Goal: Navigation & Orientation: Find specific page/section

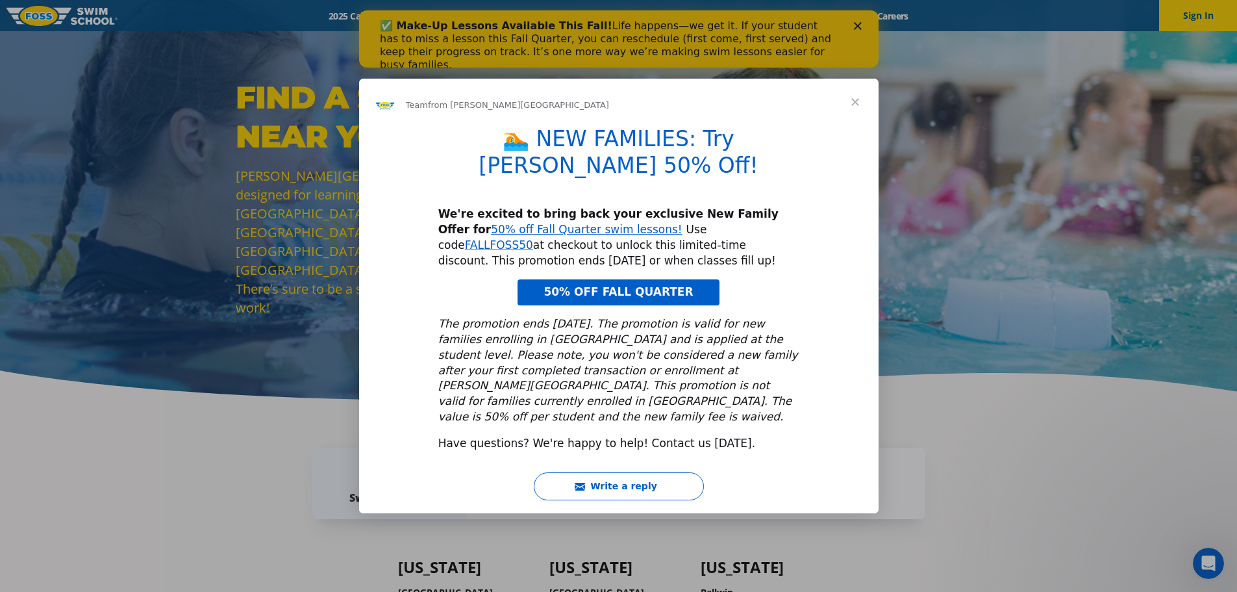
click at [850, 121] on span "Close" at bounding box center [855, 102] width 47 height 47
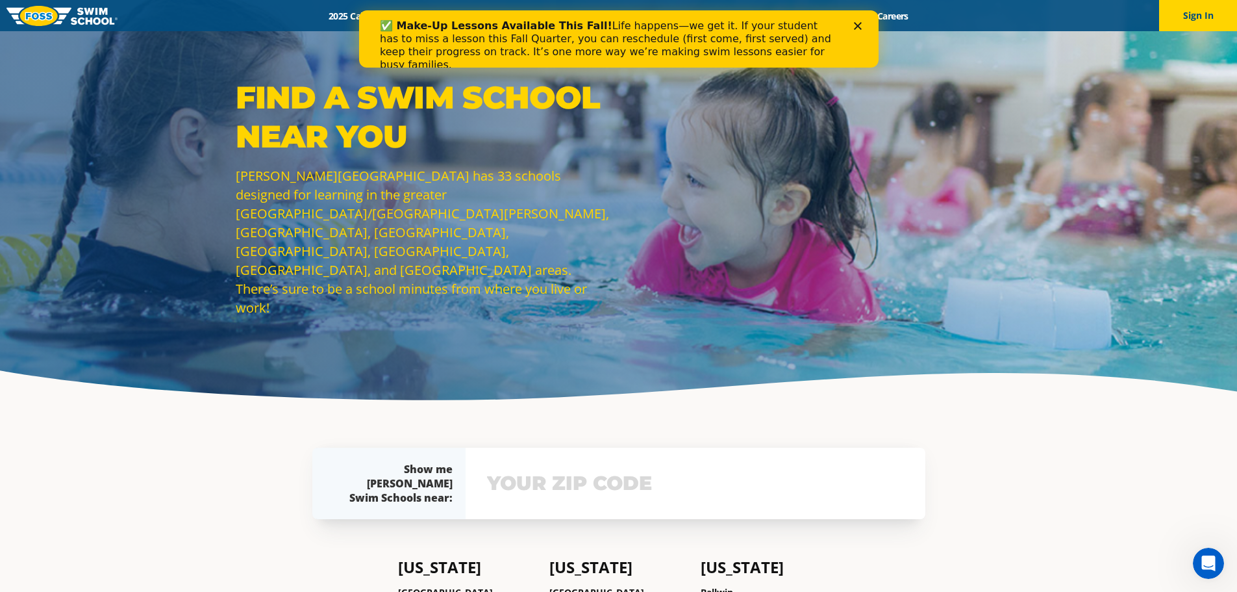
click at [854, 27] on icon "Close" at bounding box center [857, 26] width 8 height 8
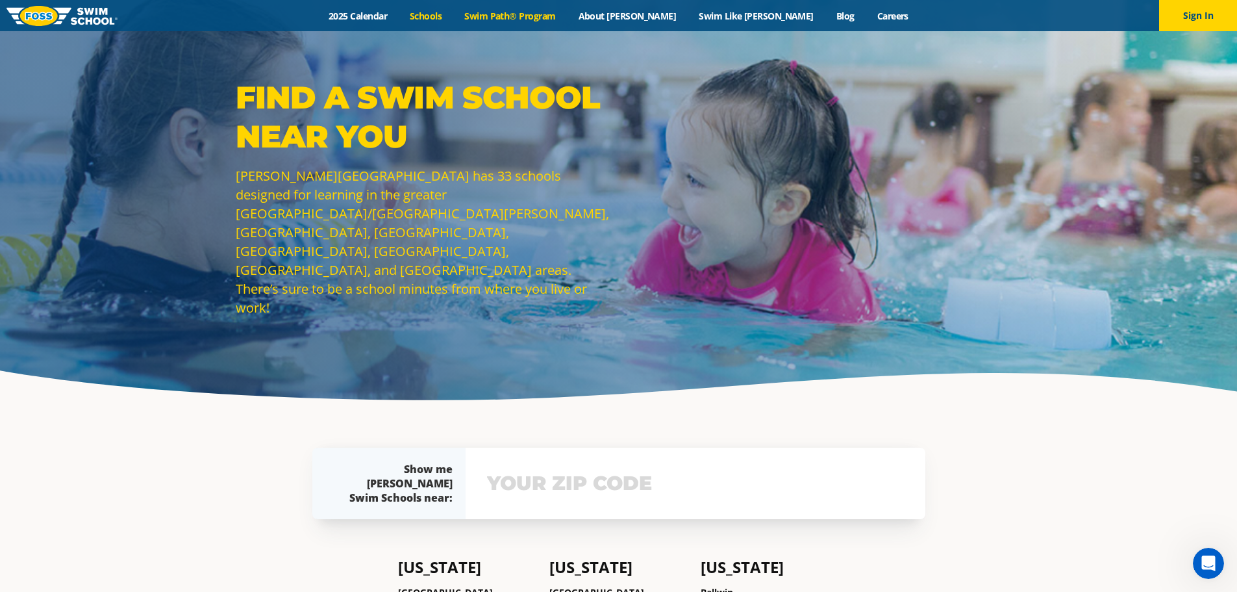
click at [567, 16] on link "Swim Path® Program" at bounding box center [510, 16] width 114 height 12
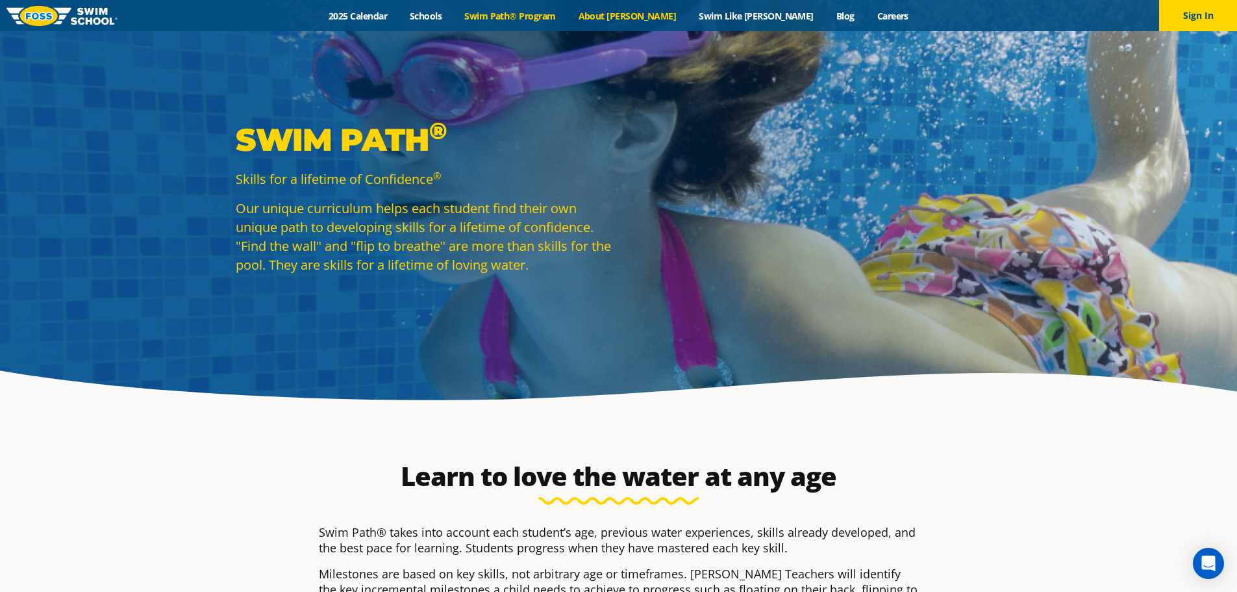
click at [649, 17] on link "About [PERSON_NAME]" at bounding box center [627, 16] width 121 height 12
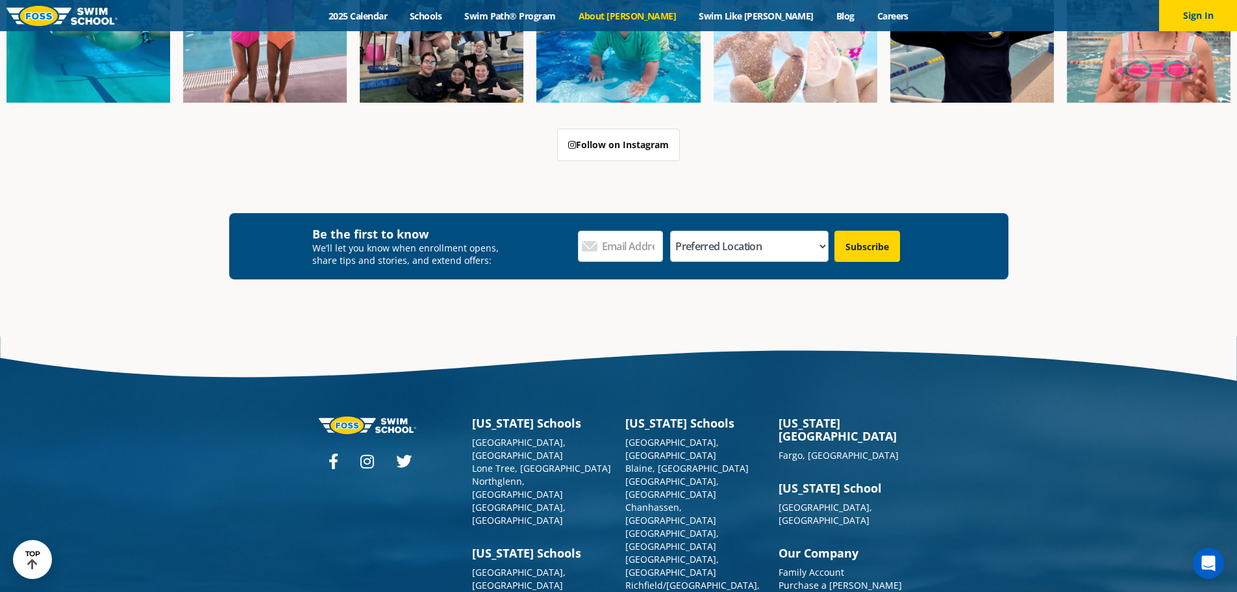
scroll to position [3487, 0]
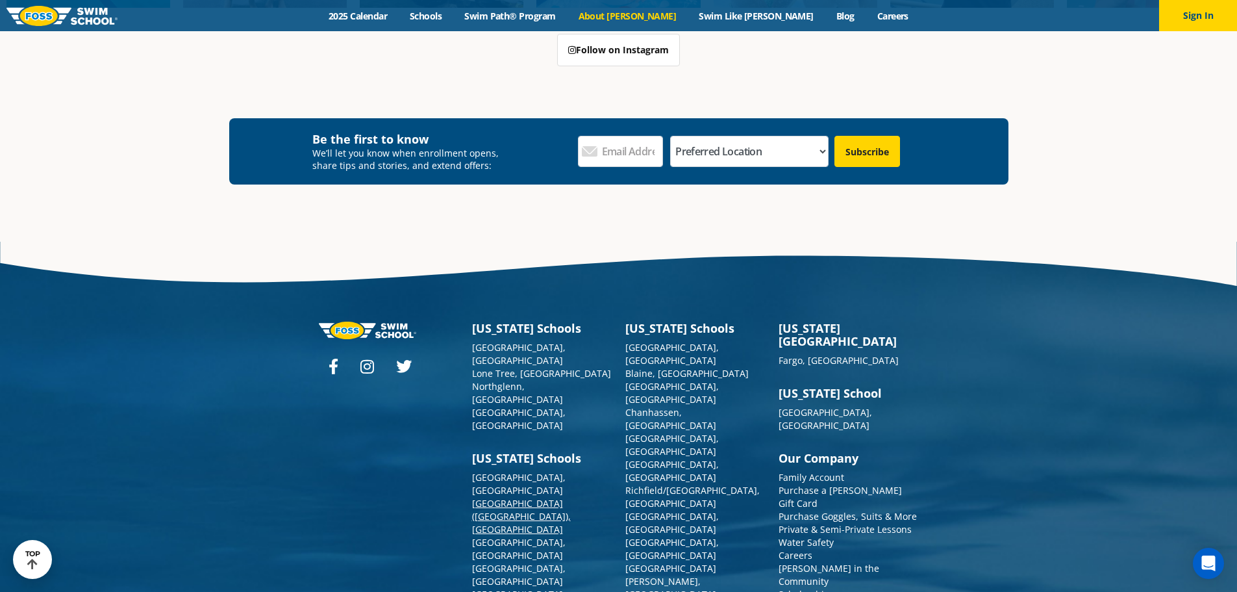
click at [511, 497] on link "[GEOGRAPHIC_DATA] ([GEOGRAPHIC_DATA]), [GEOGRAPHIC_DATA]" at bounding box center [521, 516] width 99 height 38
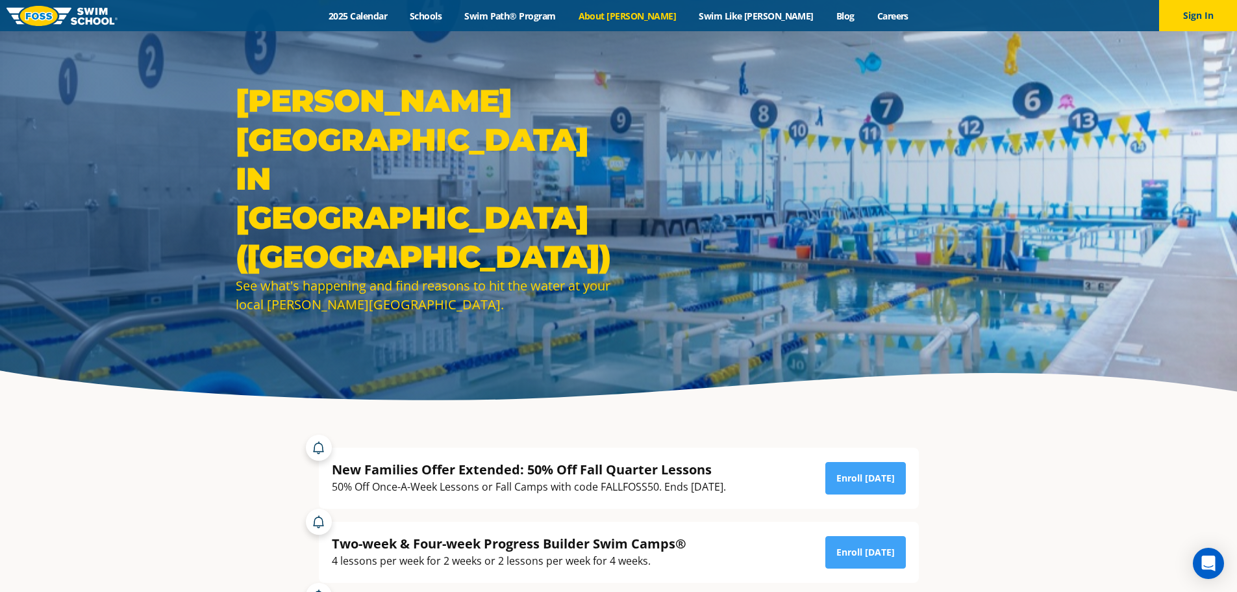
click at [642, 14] on link "About [PERSON_NAME]" at bounding box center [627, 16] width 121 height 12
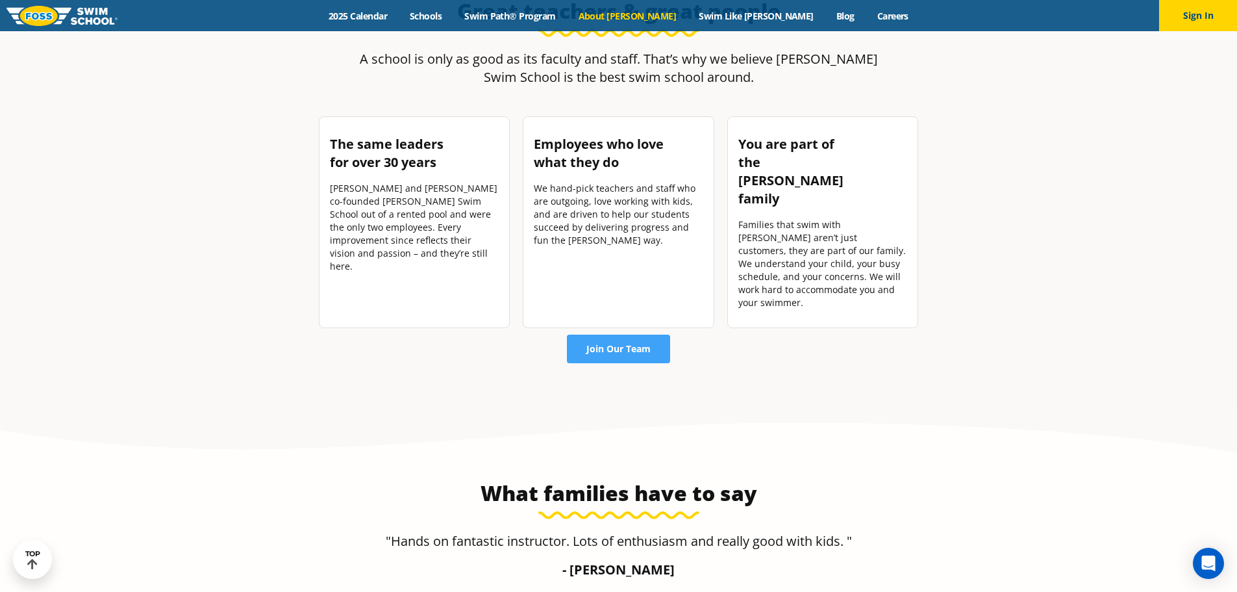
scroll to position [1881, 0]
